Goal: Task Accomplishment & Management: Manage account settings

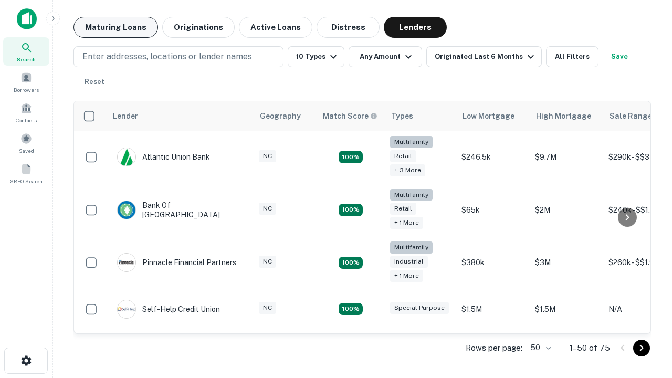
click at [115, 27] on button "Maturing Loans" at bounding box center [115, 27] width 84 height 21
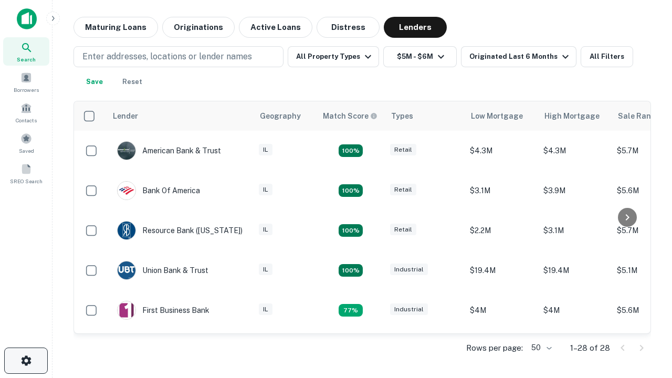
click at [26, 361] on icon "button" at bounding box center [26, 360] width 13 height 13
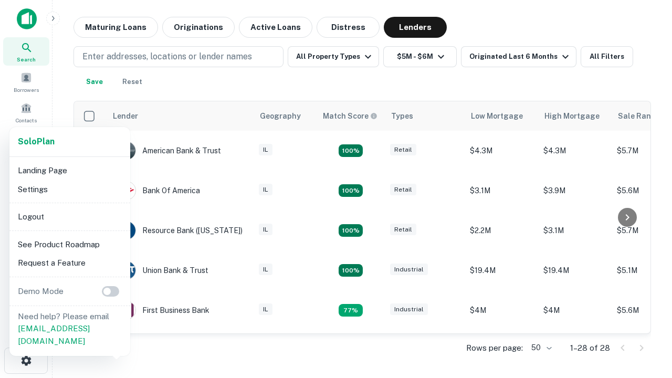
click at [69, 216] on li "Logout" at bounding box center [70, 216] width 112 height 19
